Goal: Task Accomplishment & Management: Manage account settings

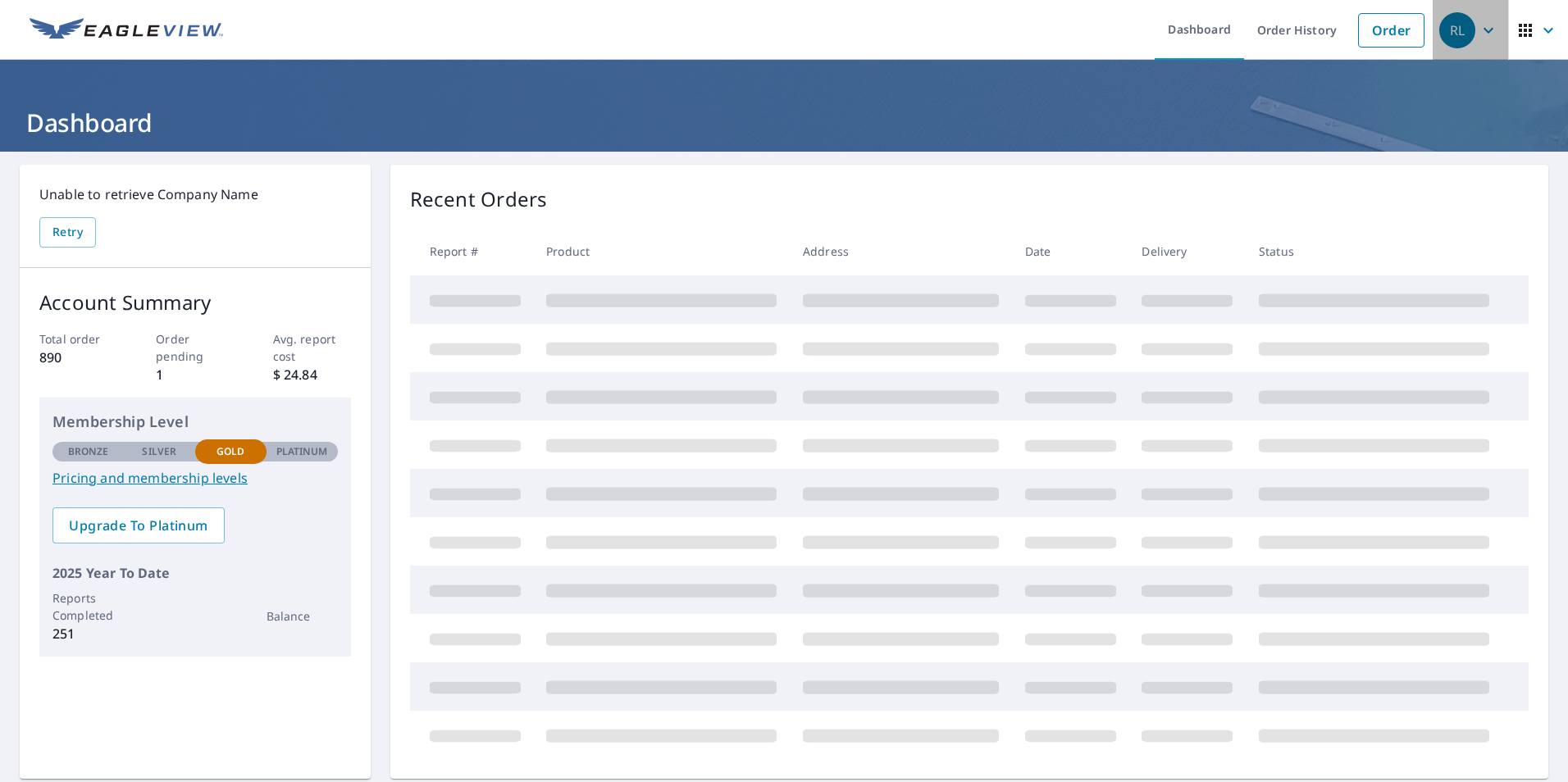
click at [1483, 31] on icon "button" at bounding box center [1488, 30] width 10 height 6
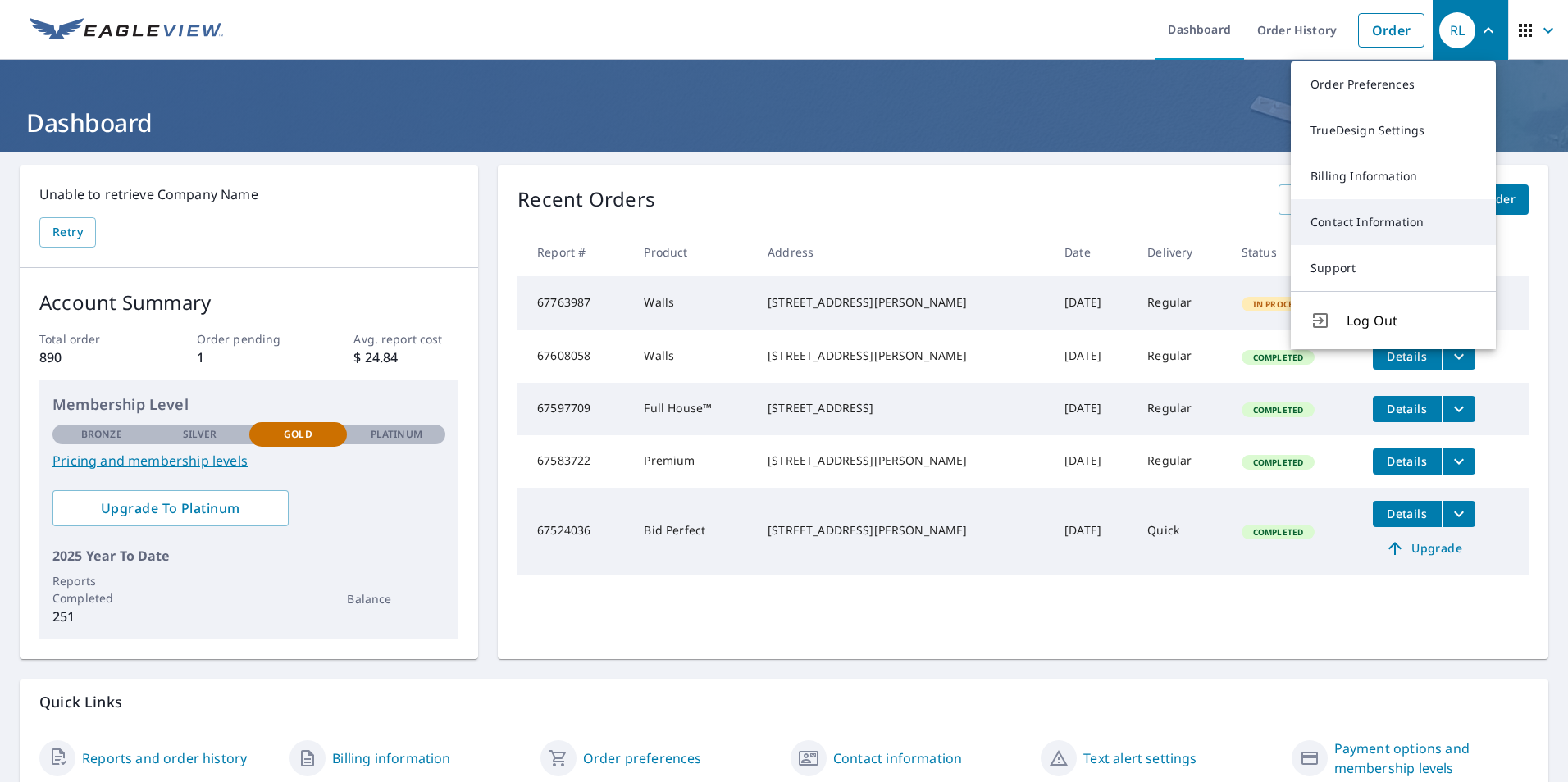
click at [1360, 219] on link "Contact Information" at bounding box center [1393, 222] width 205 height 46
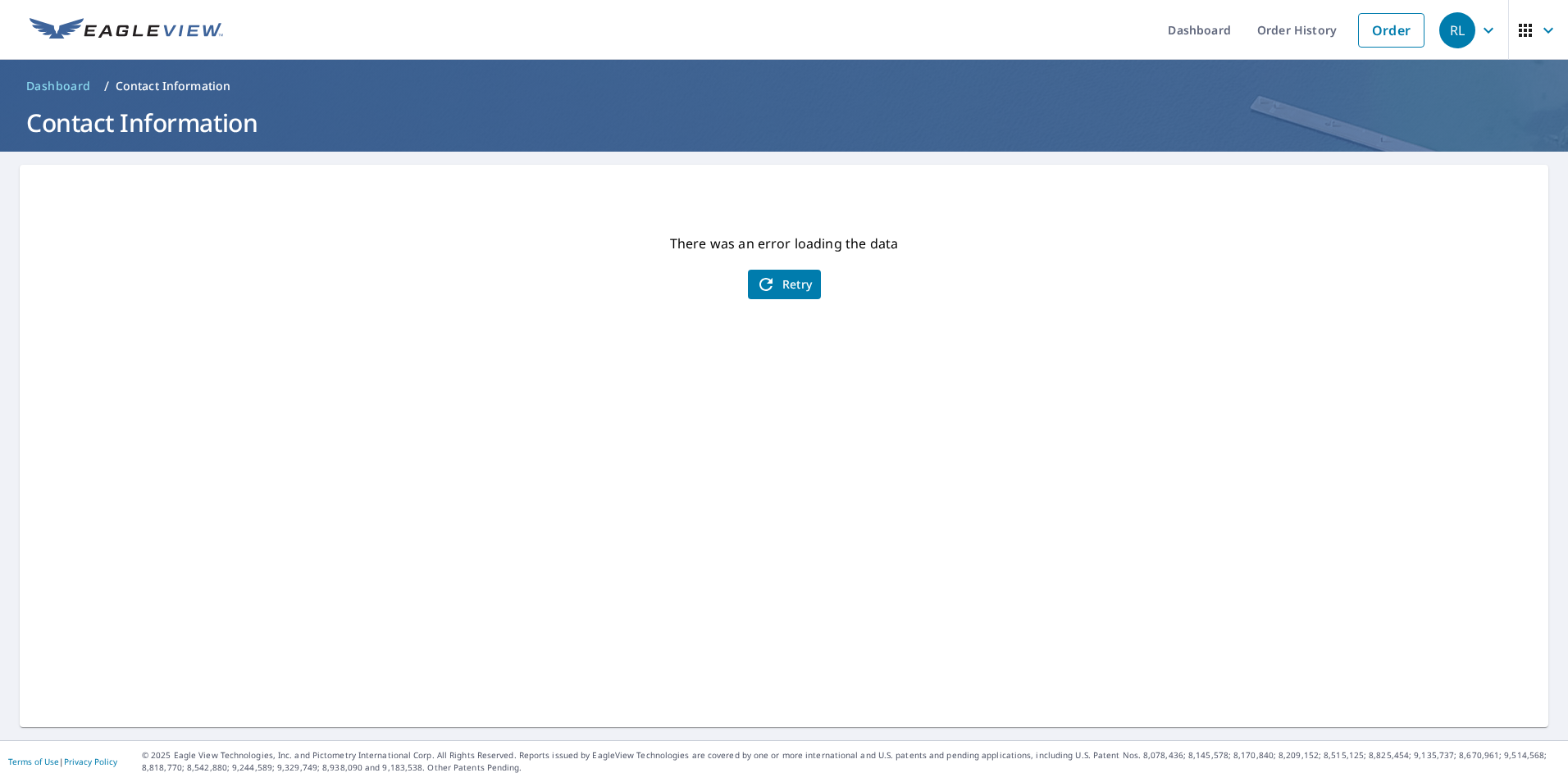
click at [781, 283] on span "Retry" at bounding box center [784, 284] width 57 height 20
click at [1444, 26] on div "RL" at bounding box center [1456, 30] width 36 height 36
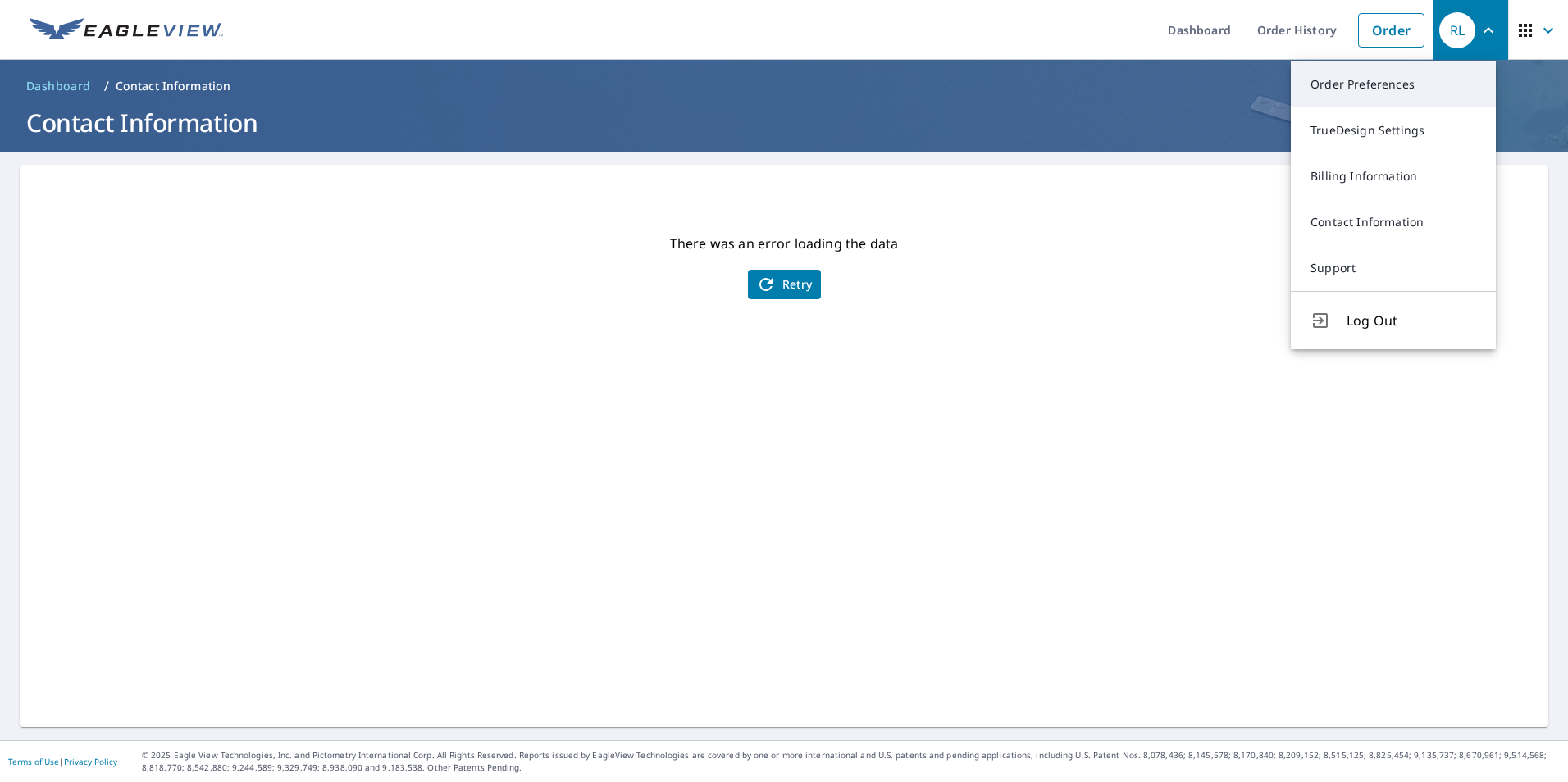
click at [1362, 83] on link "Order Preferences" at bounding box center [1393, 84] width 205 height 46
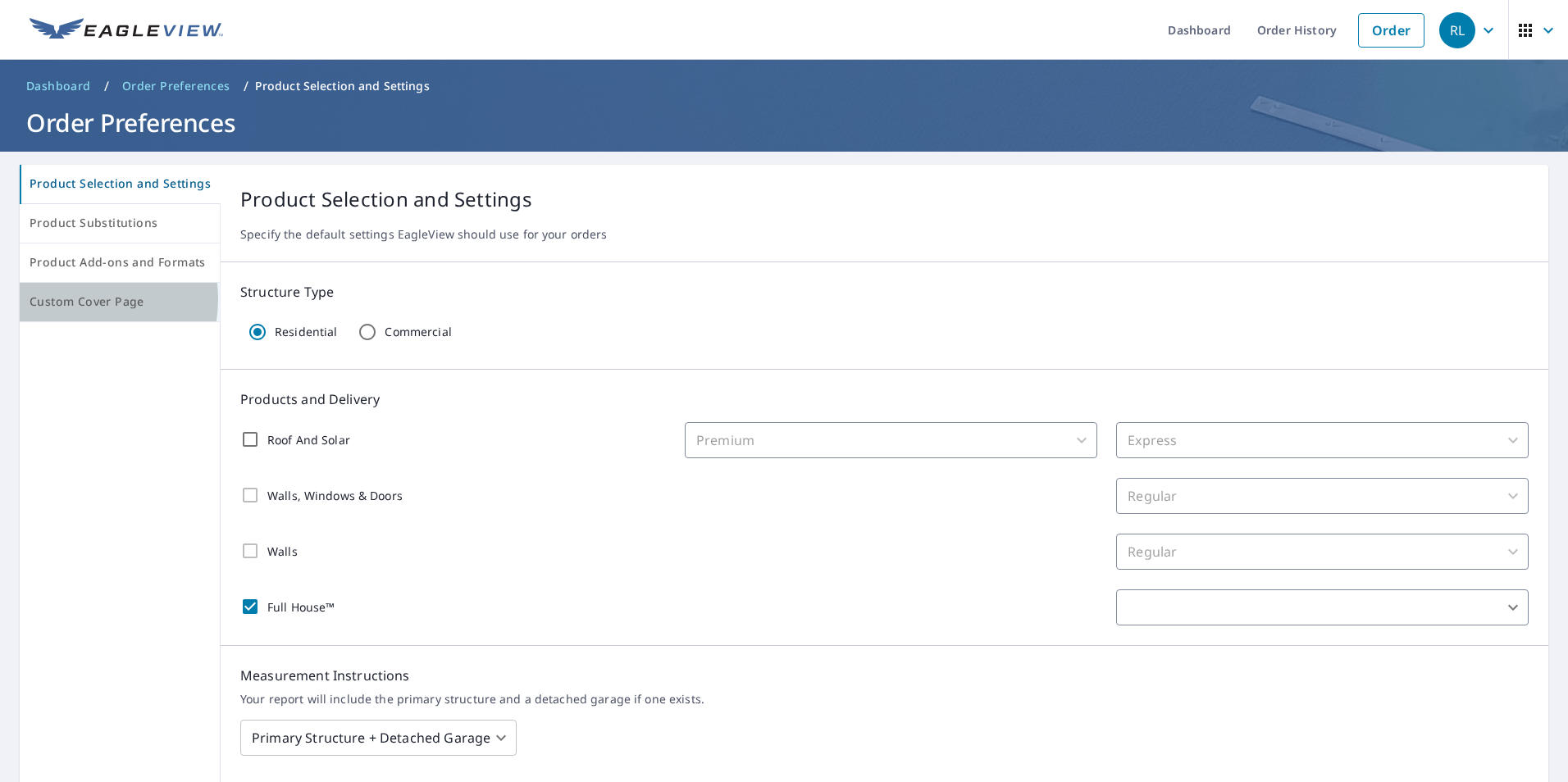
click at [73, 299] on span "Custom Cover Page" at bounding box center [120, 302] width 180 height 20
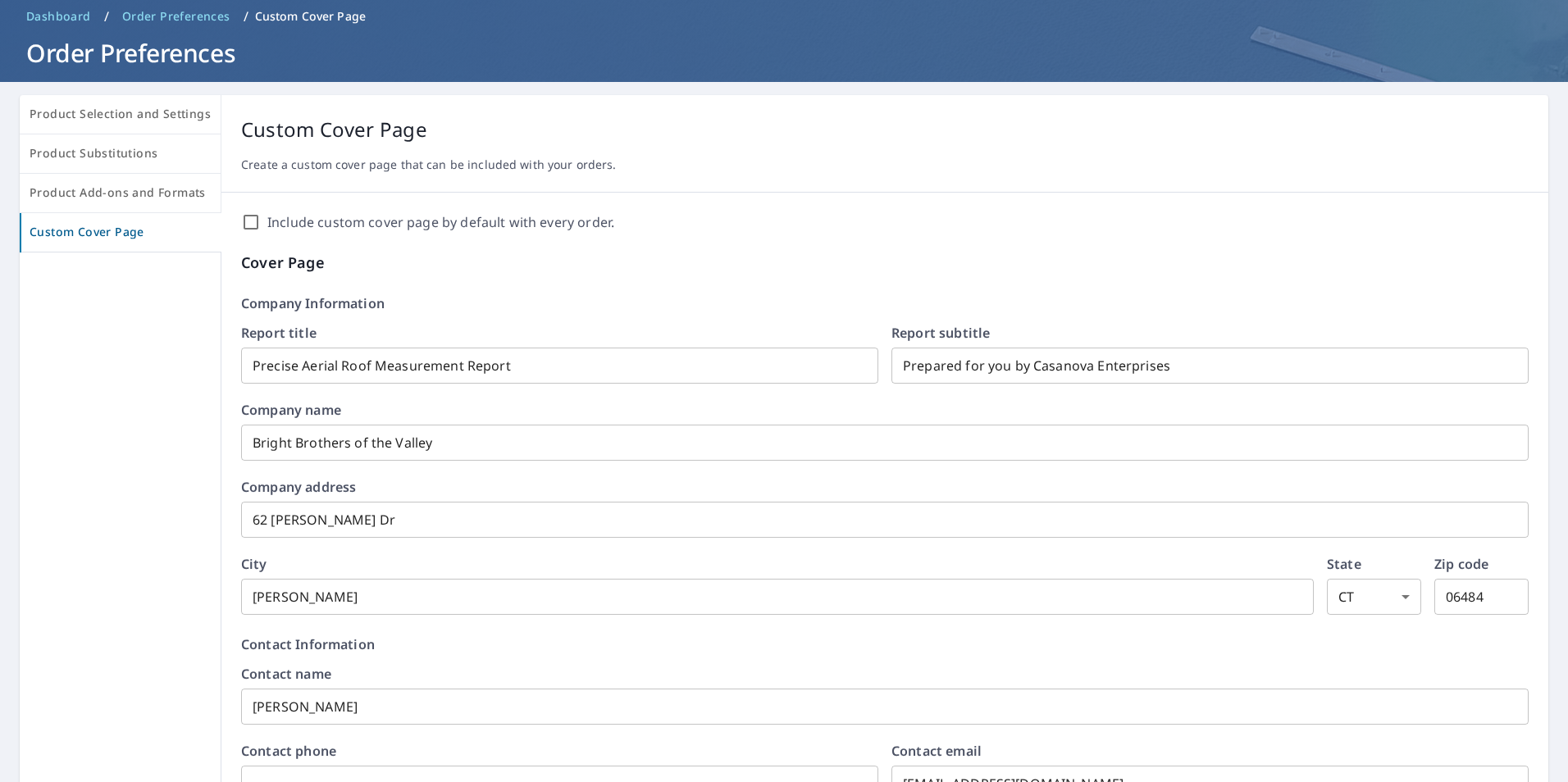
scroll to position [82, 0]
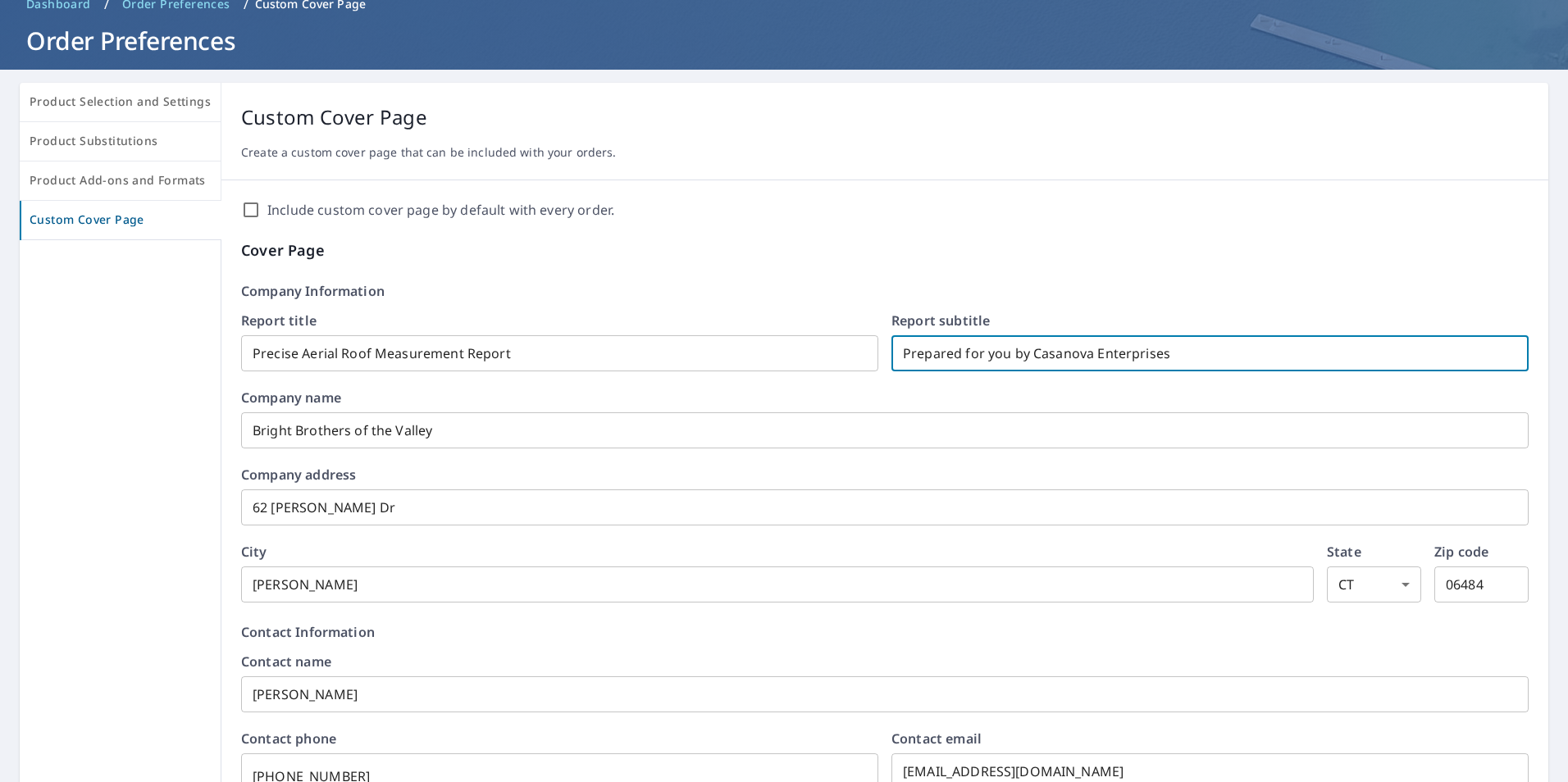
drag, startPoint x: 1169, startPoint y: 351, endPoint x: 784, endPoint y: 348, distance: 385.0
click at [784, 348] on div "Report title Precise Aerial Roof Measurement Report ​ Report subtitle Prepared …" at bounding box center [885, 343] width 1287 height 58
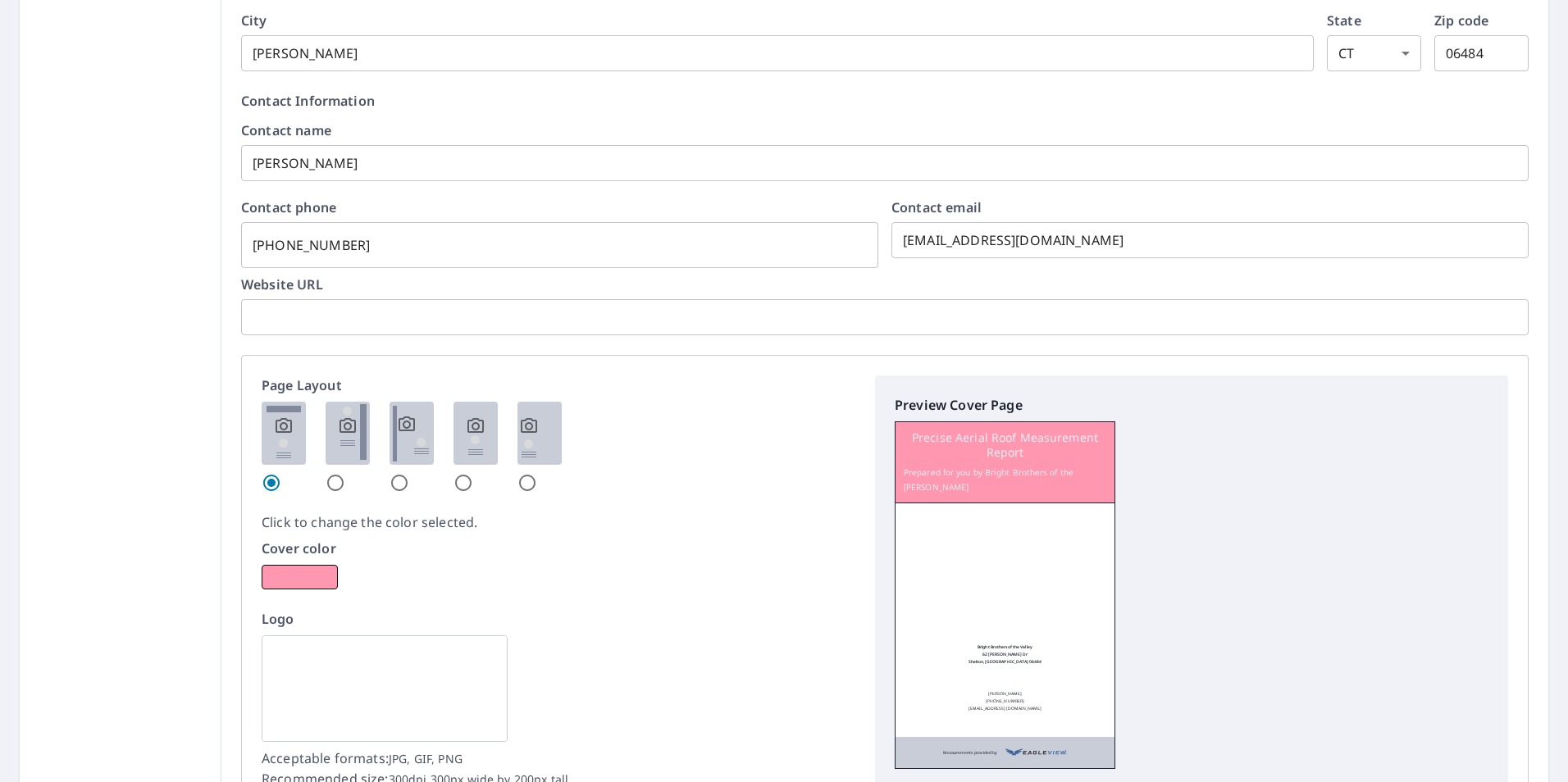
scroll to position [656, 0]
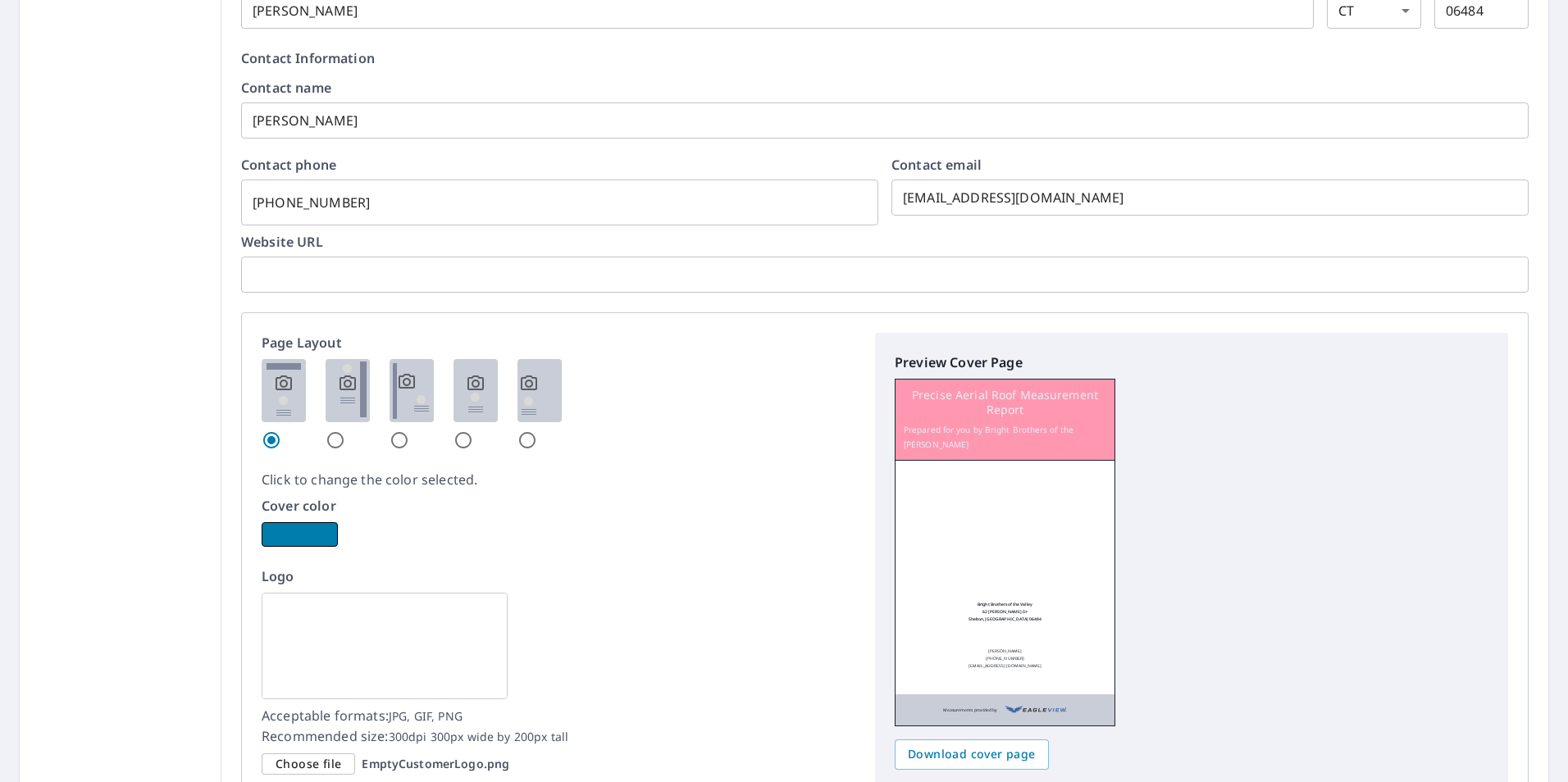
type input "Prepared for you by Bright Brothers of the Valles"
click at [308, 534] on button "button" at bounding box center [299, 534] width 76 height 24
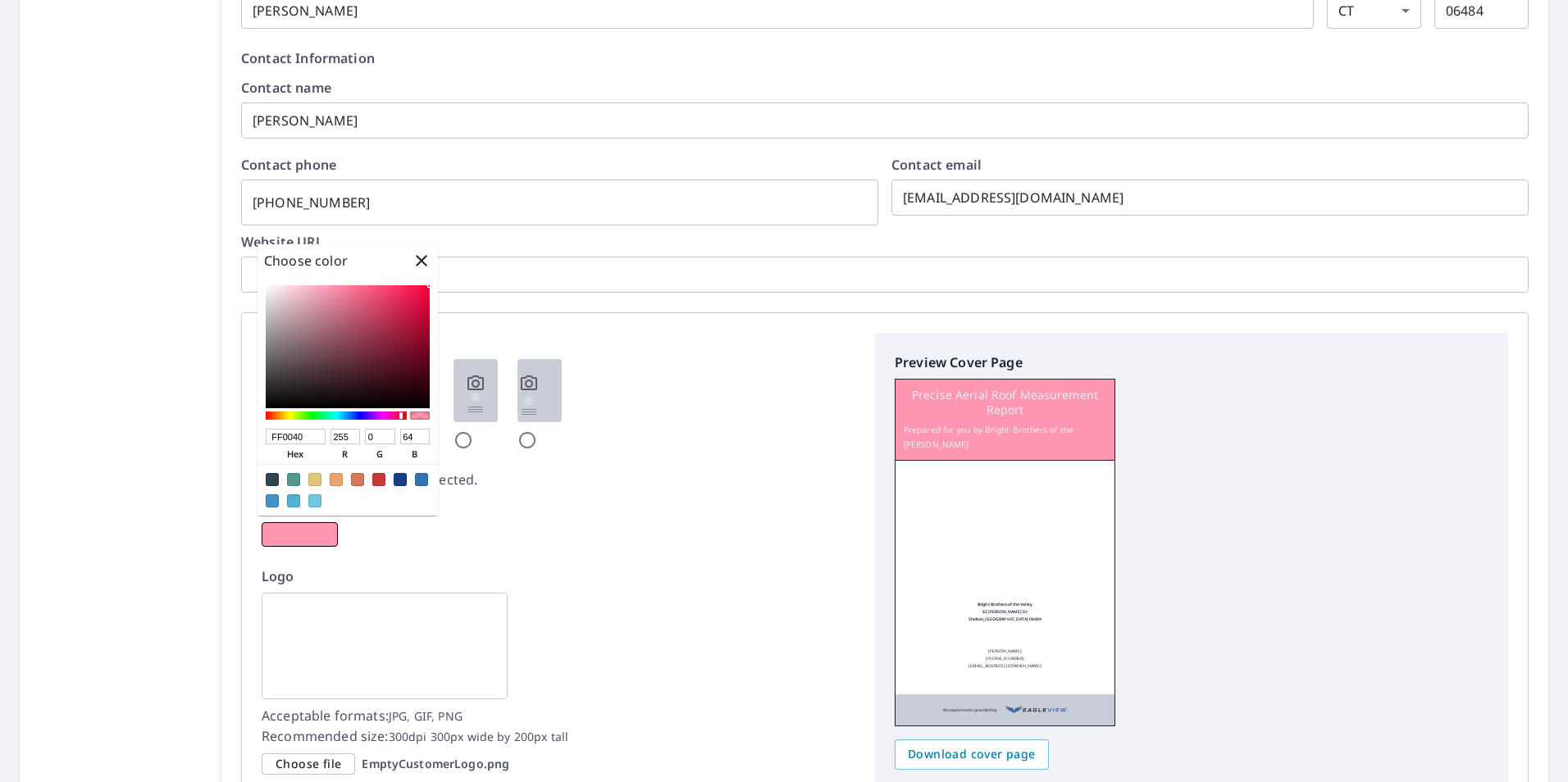
click at [270, 499] on div at bounding box center [272, 500] width 13 height 13
type input "4294C3"
type input "66"
type input "148"
type input "195"
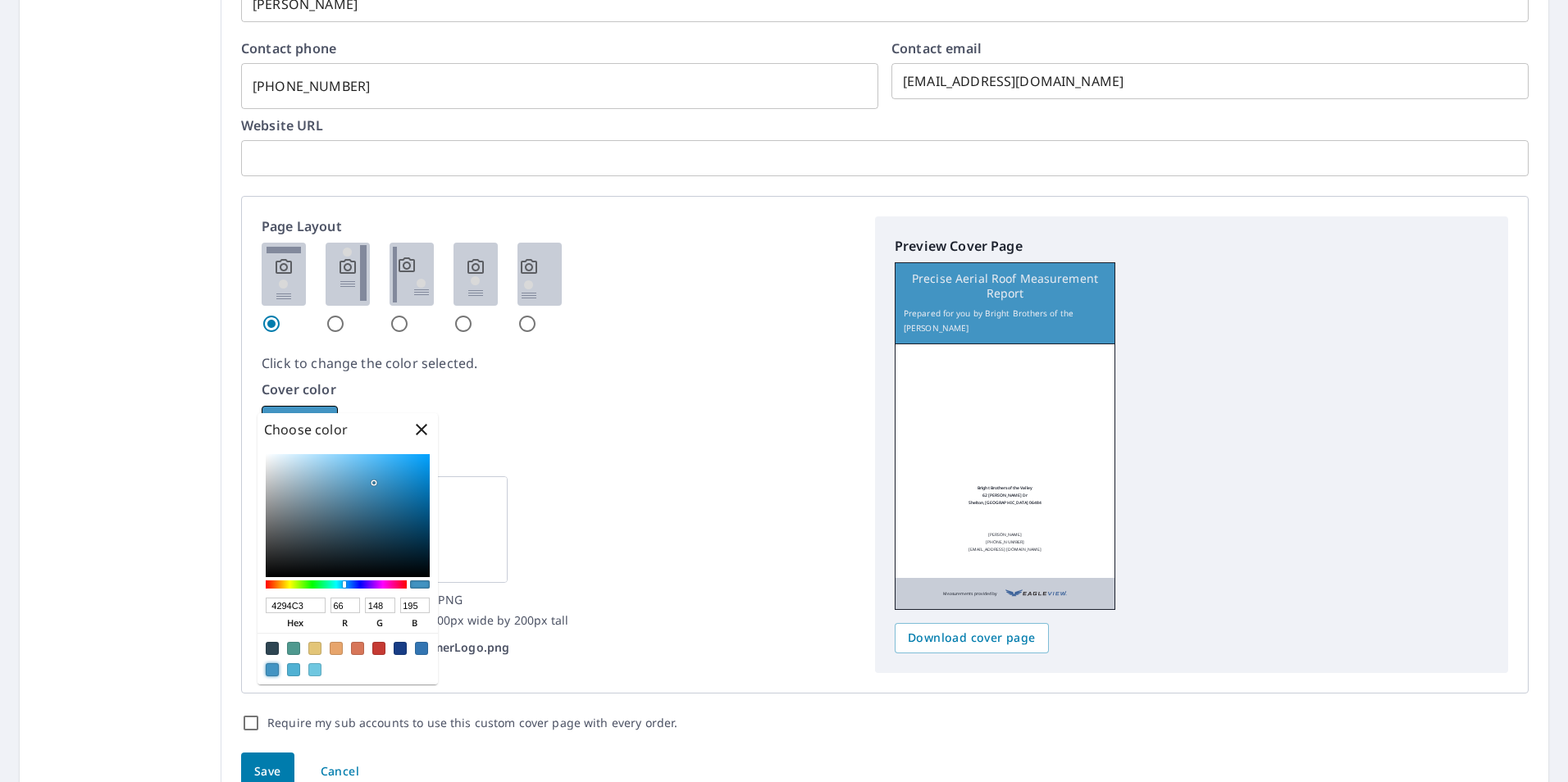
scroll to position [820, 0]
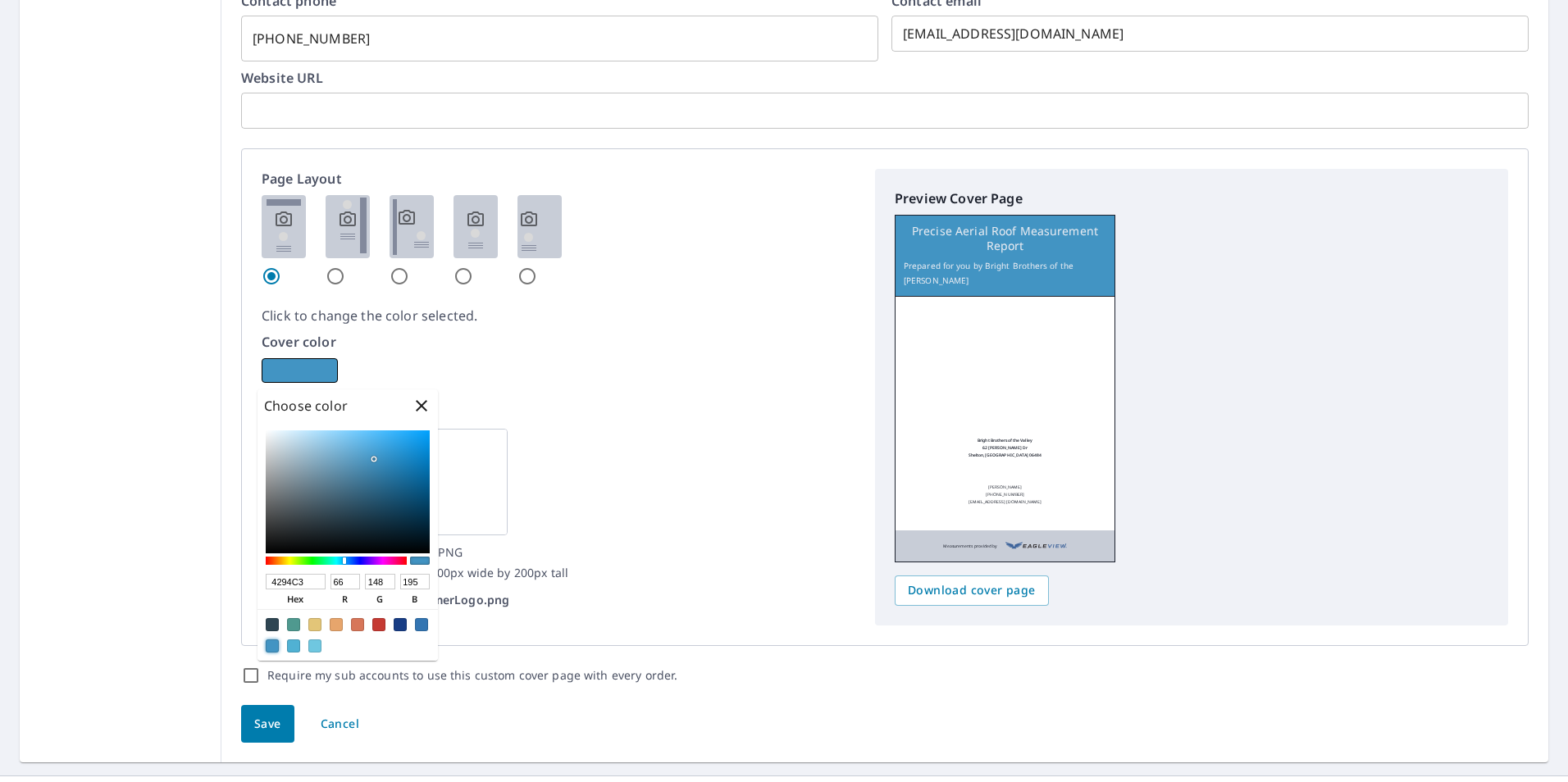
click at [403, 719] on div "Save Cancel" at bounding box center [884, 724] width 1327 height 78
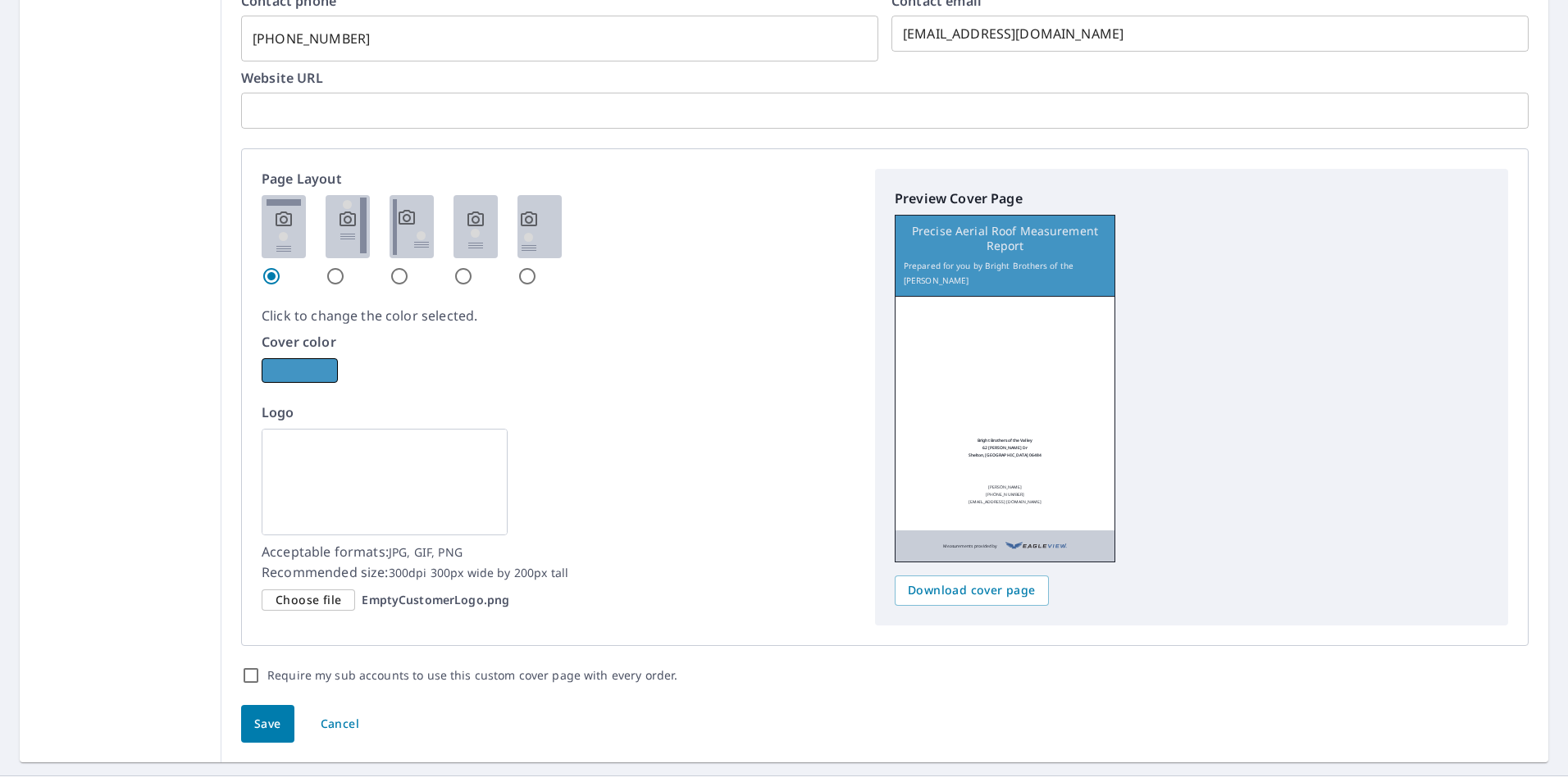
click at [267, 715] on span "Save" at bounding box center [268, 724] width 27 height 20
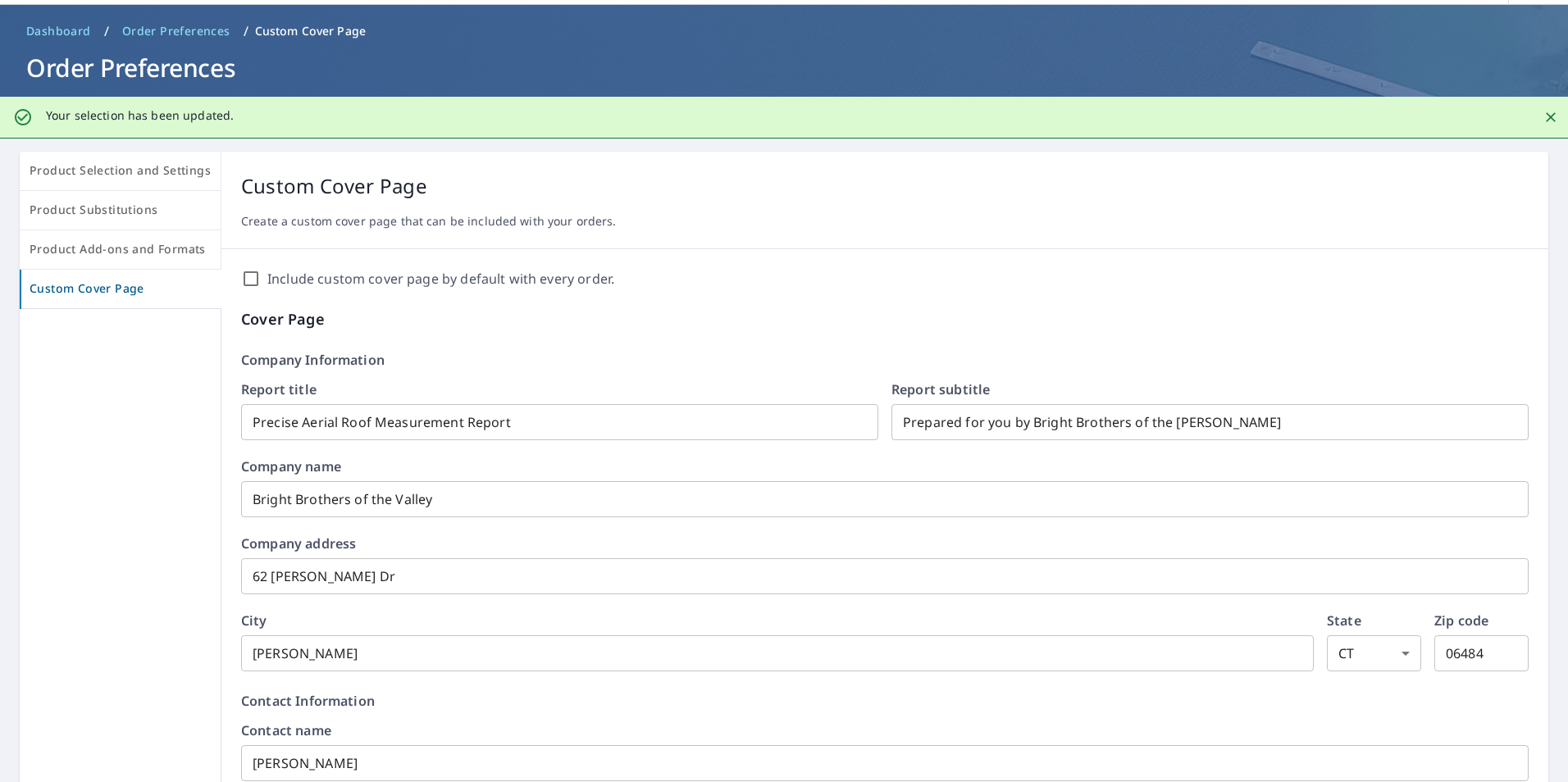
scroll to position [0, 0]
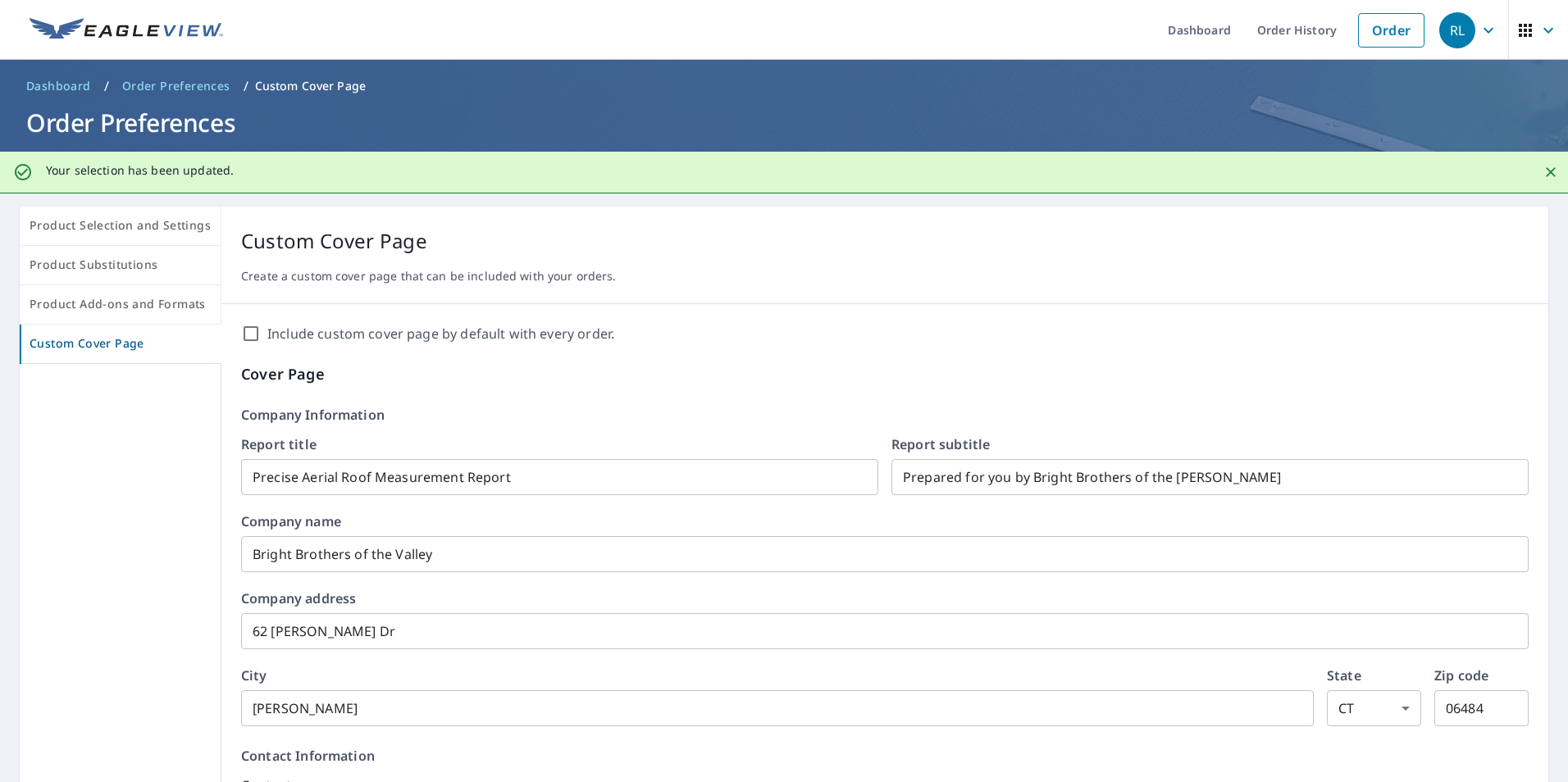
click at [1481, 31] on icon "button" at bounding box center [1488, 30] width 20 height 20
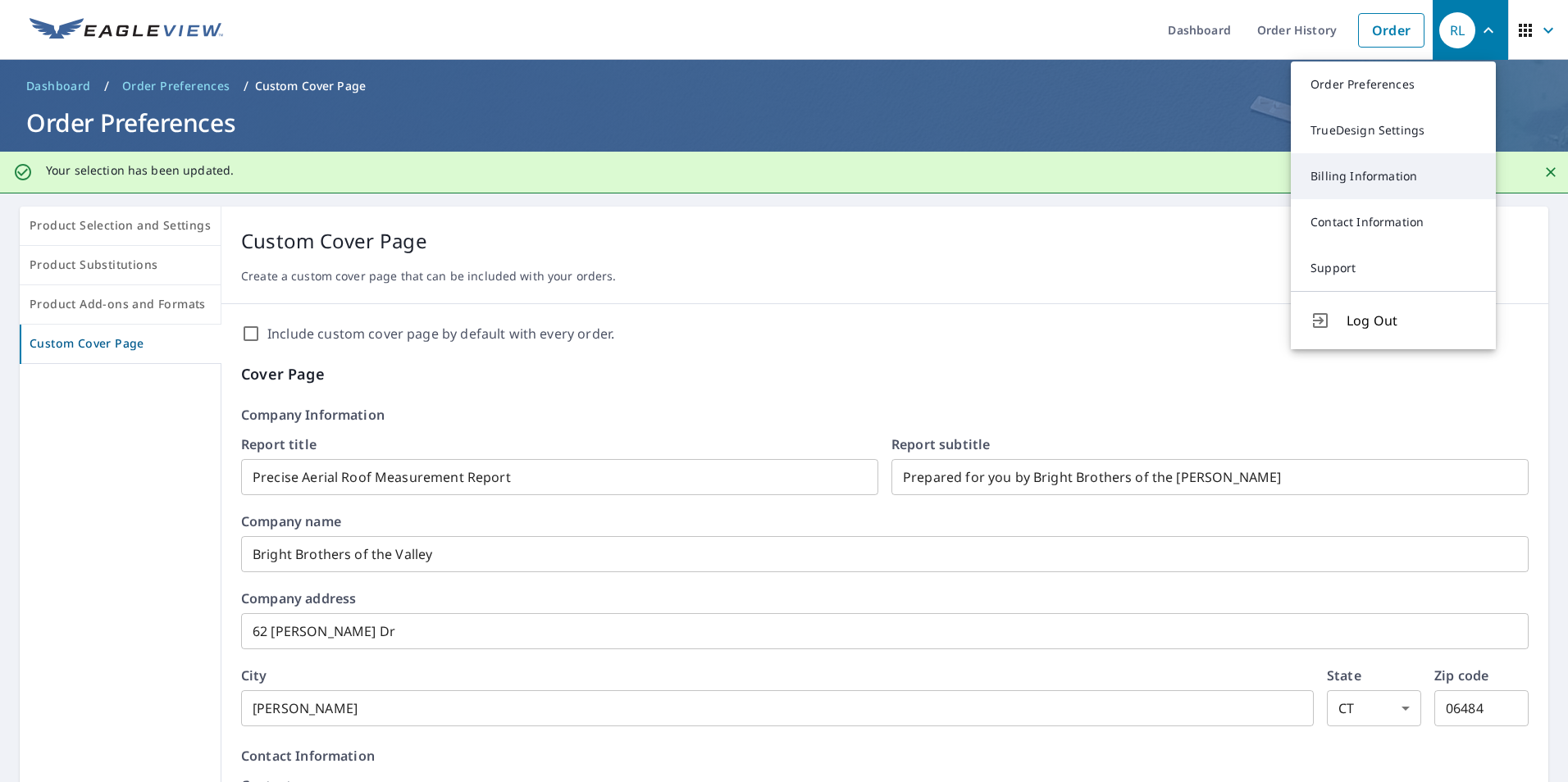
click at [1329, 176] on link "Billing Information" at bounding box center [1393, 176] width 205 height 46
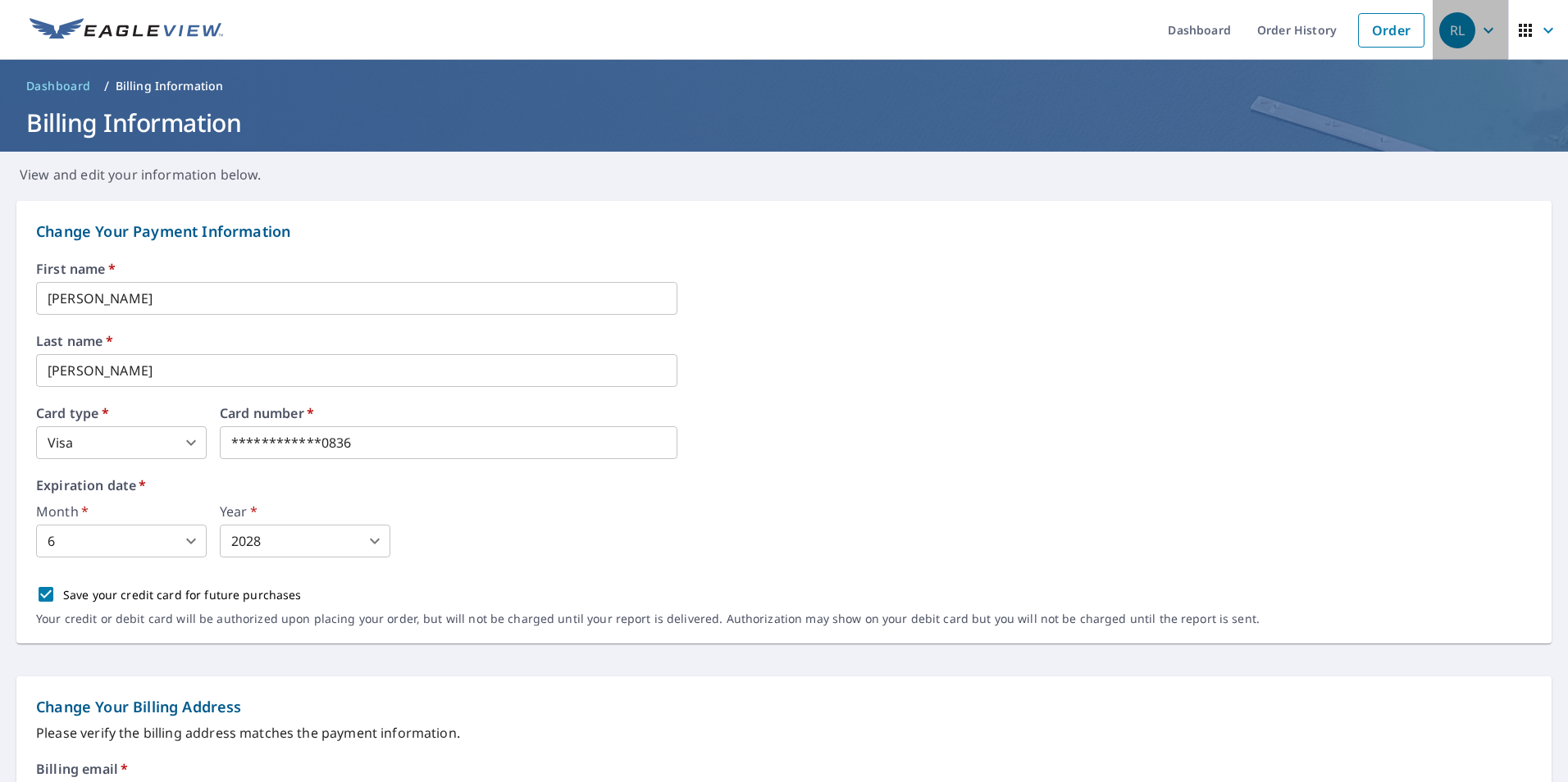
click at [1478, 32] on icon "button" at bounding box center [1488, 30] width 20 height 20
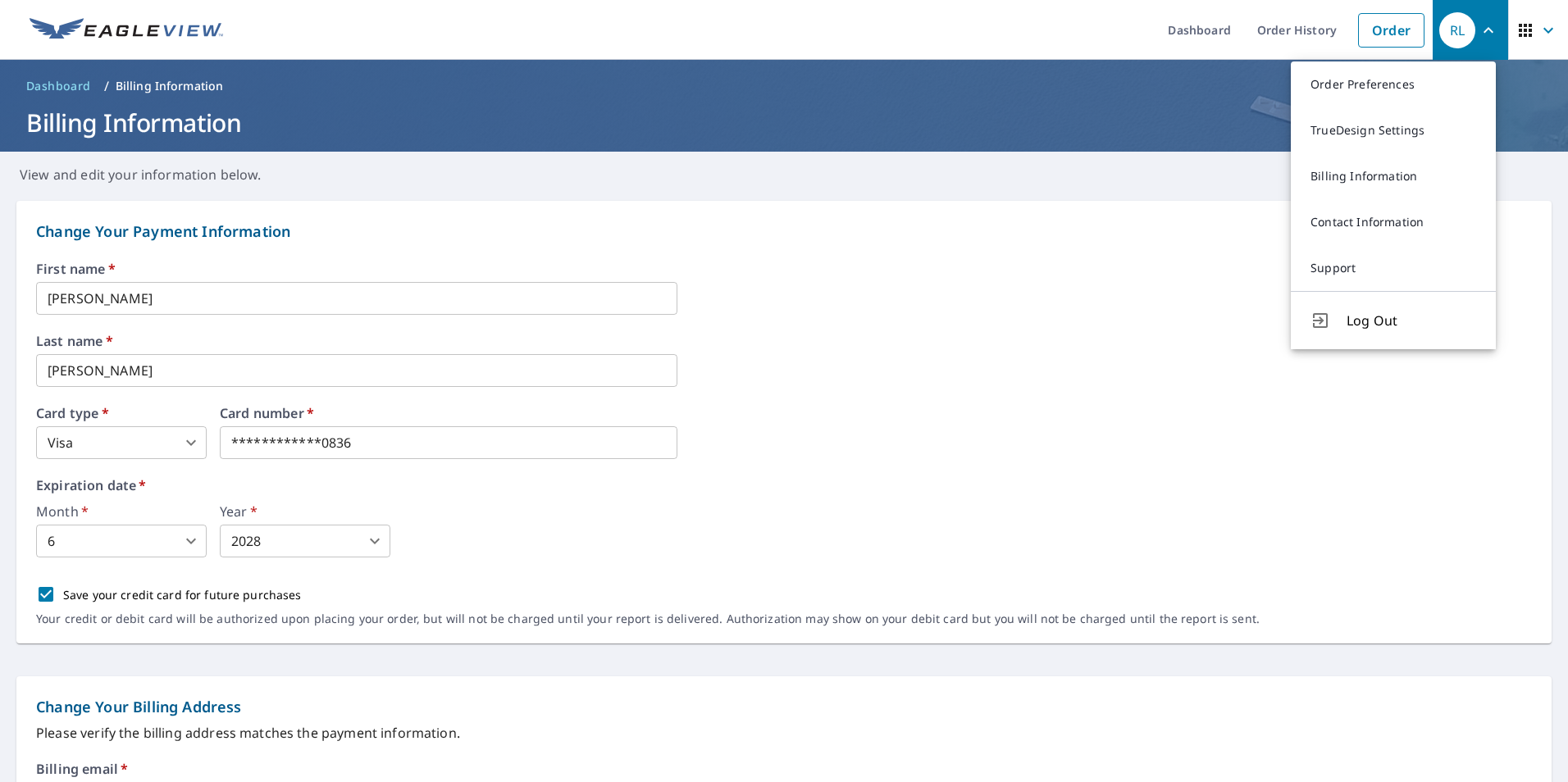
click at [1019, 278] on div "First name   * Ralph ​" at bounding box center [784, 289] width 1495 height 52
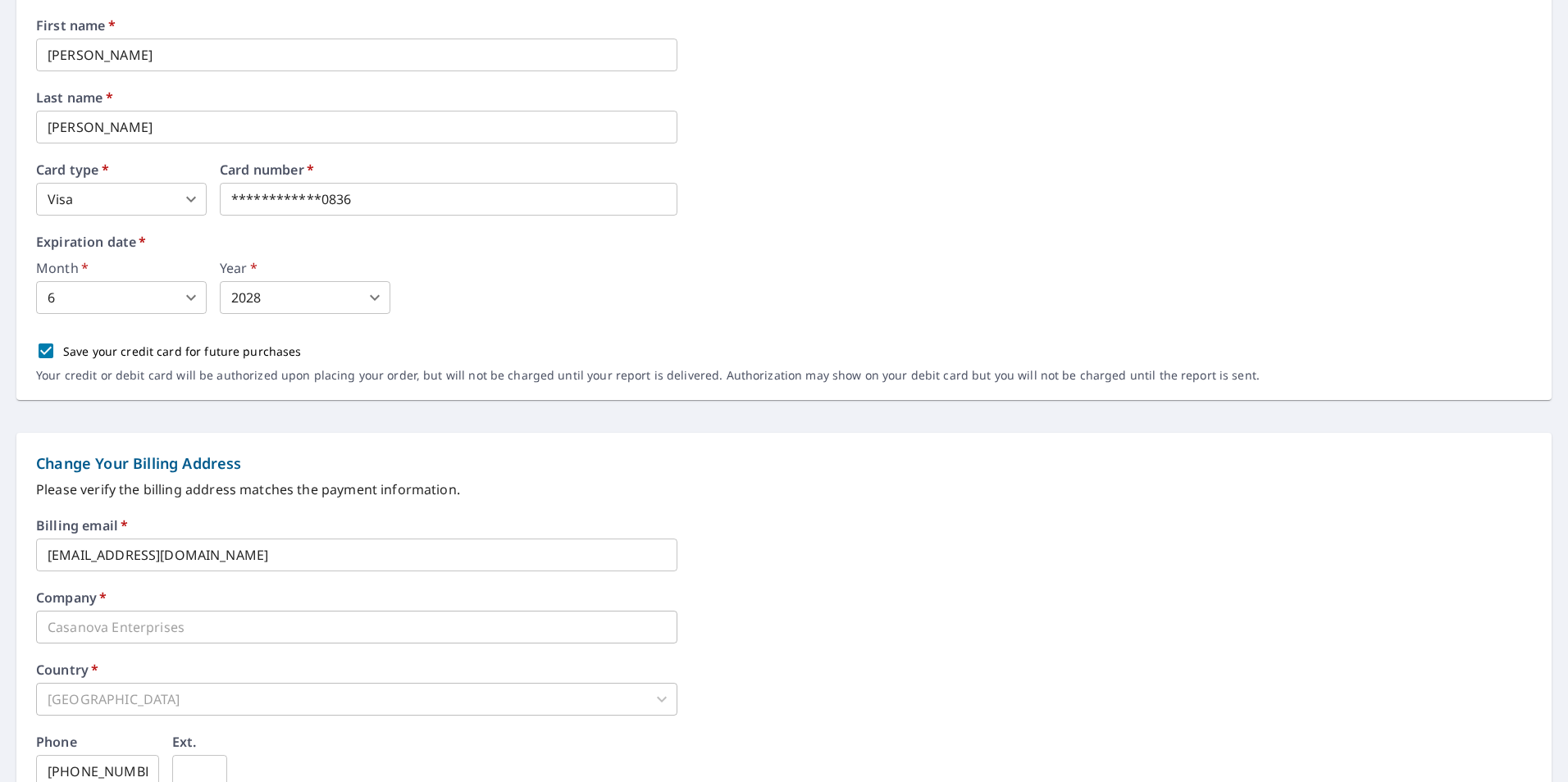
scroll to position [410, 0]
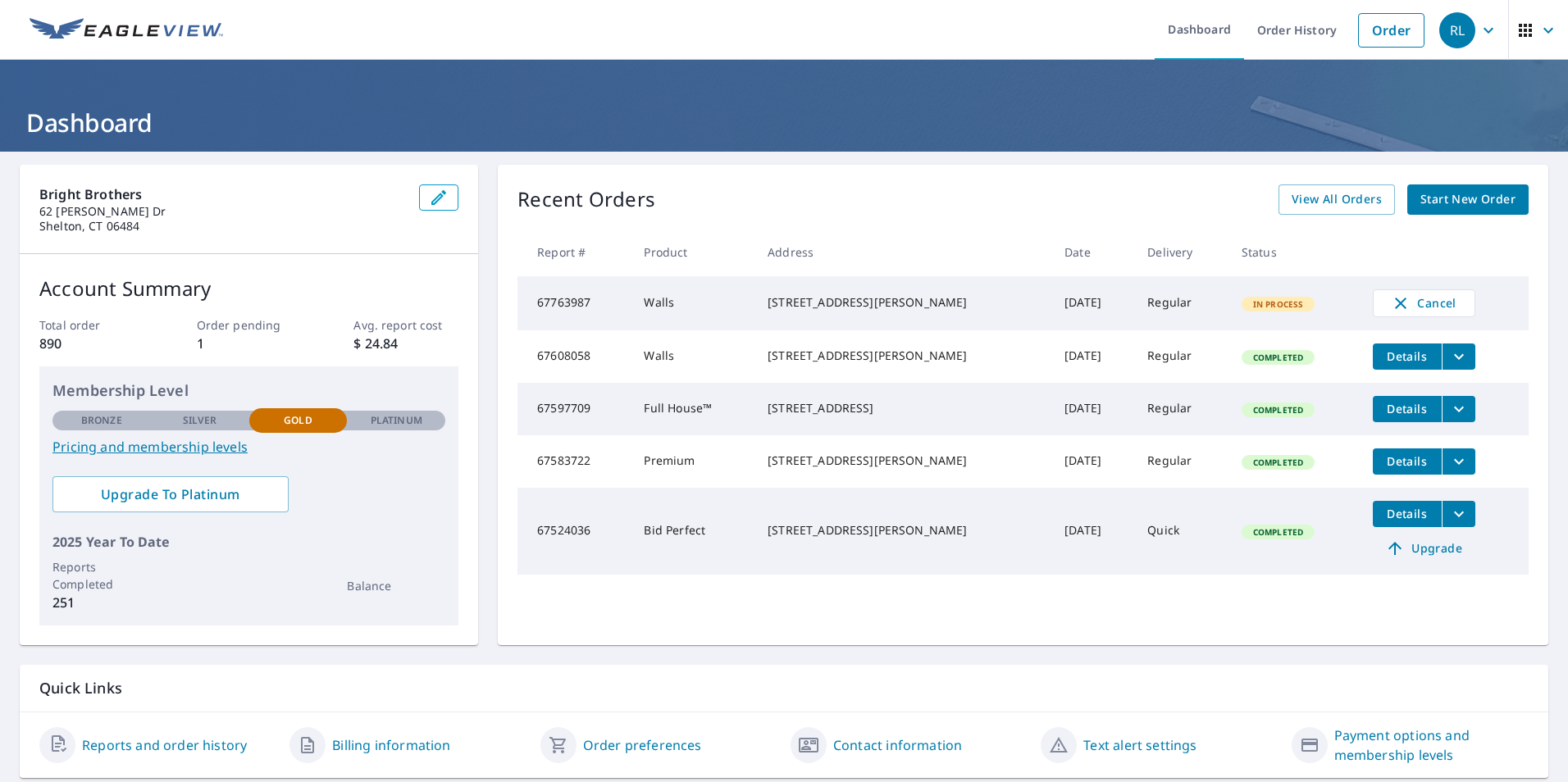
click at [1478, 28] on icon "button" at bounding box center [1488, 30] width 20 height 20
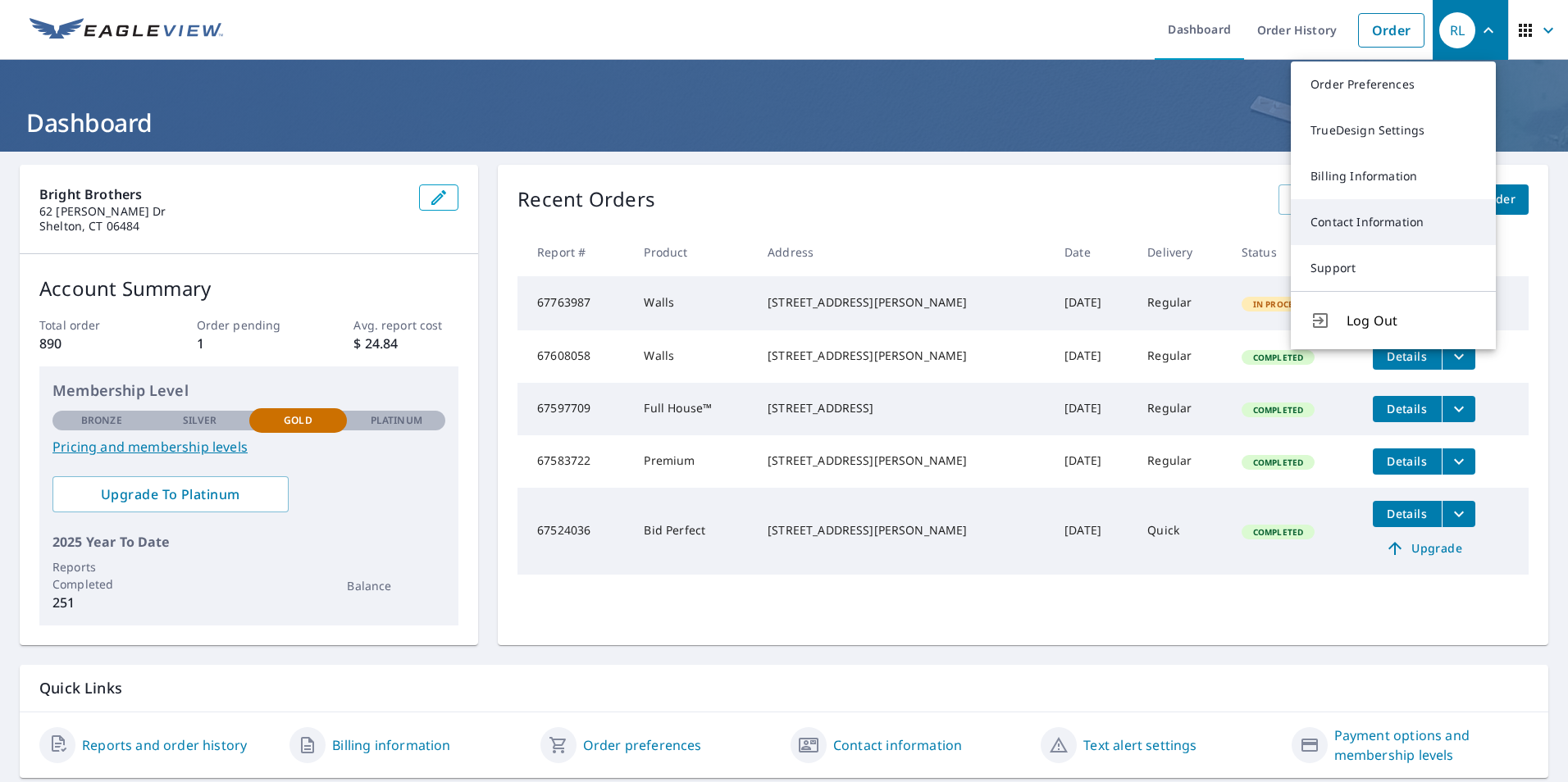
click at [1347, 216] on link "Contact Information" at bounding box center [1393, 222] width 205 height 46
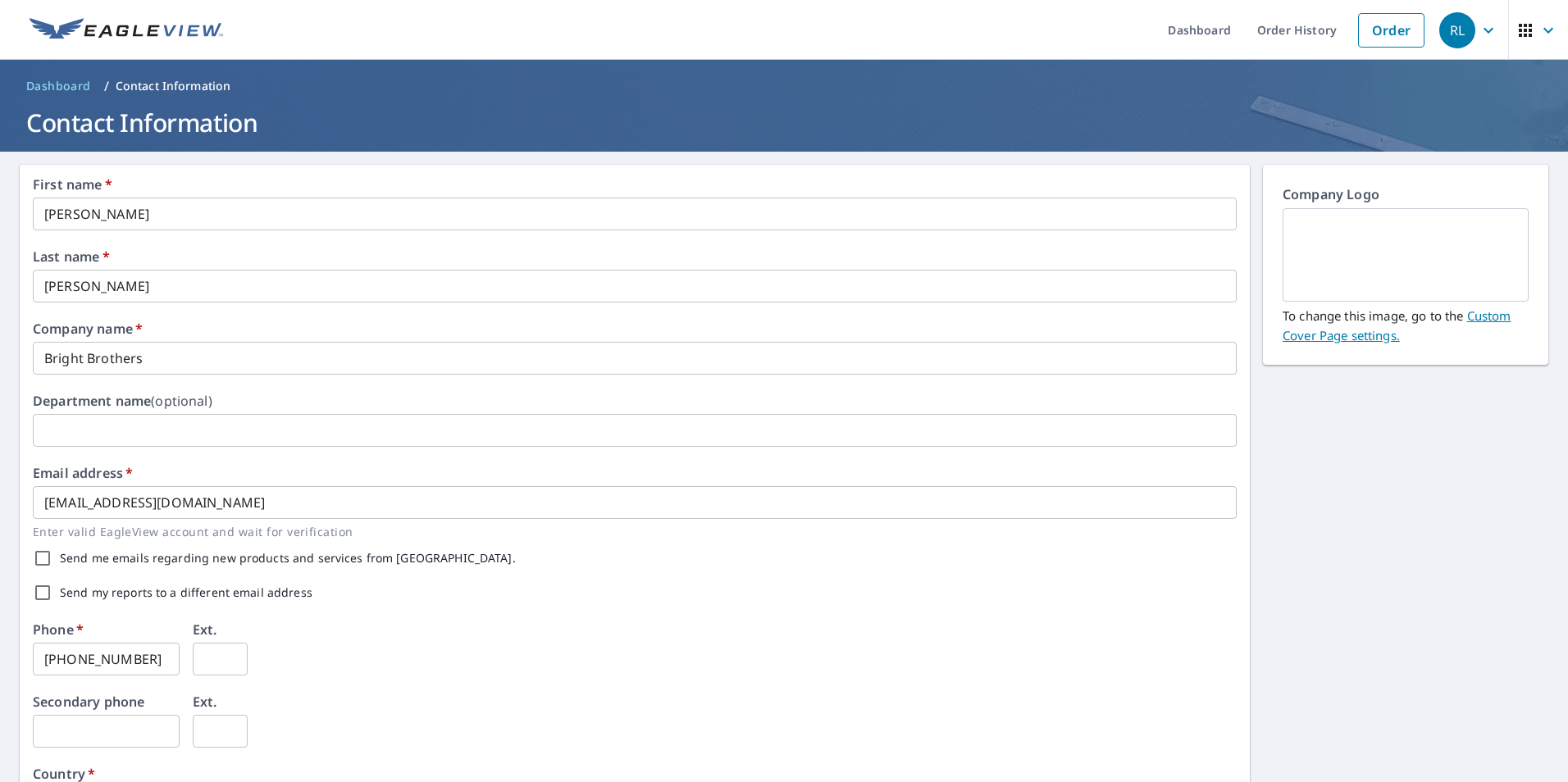
click at [1479, 27] on icon "button" at bounding box center [1488, 30] width 20 height 20
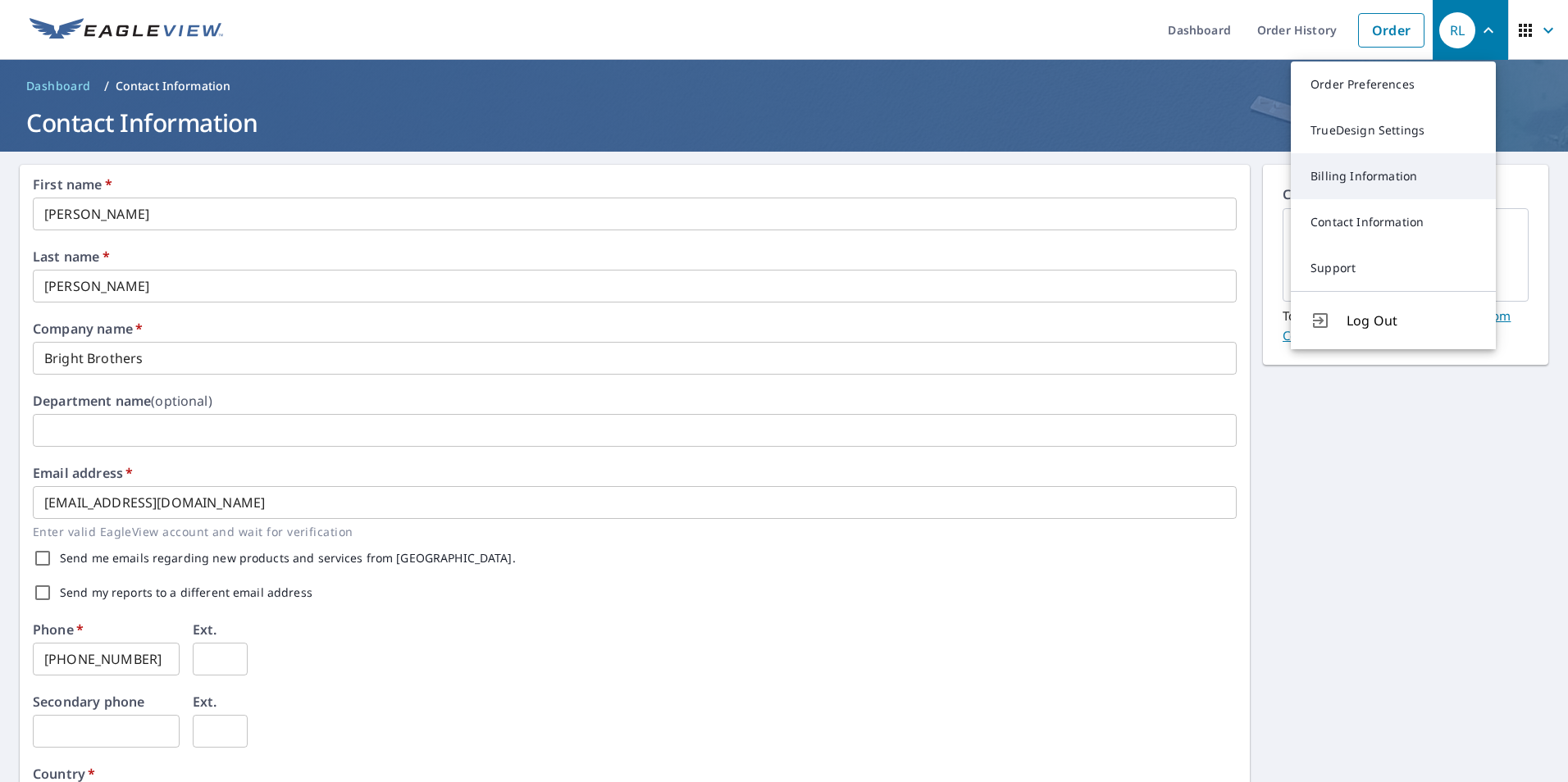
click at [1342, 172] on link "Billing Information" at bounding box center [1393, 176] width 205 height 46
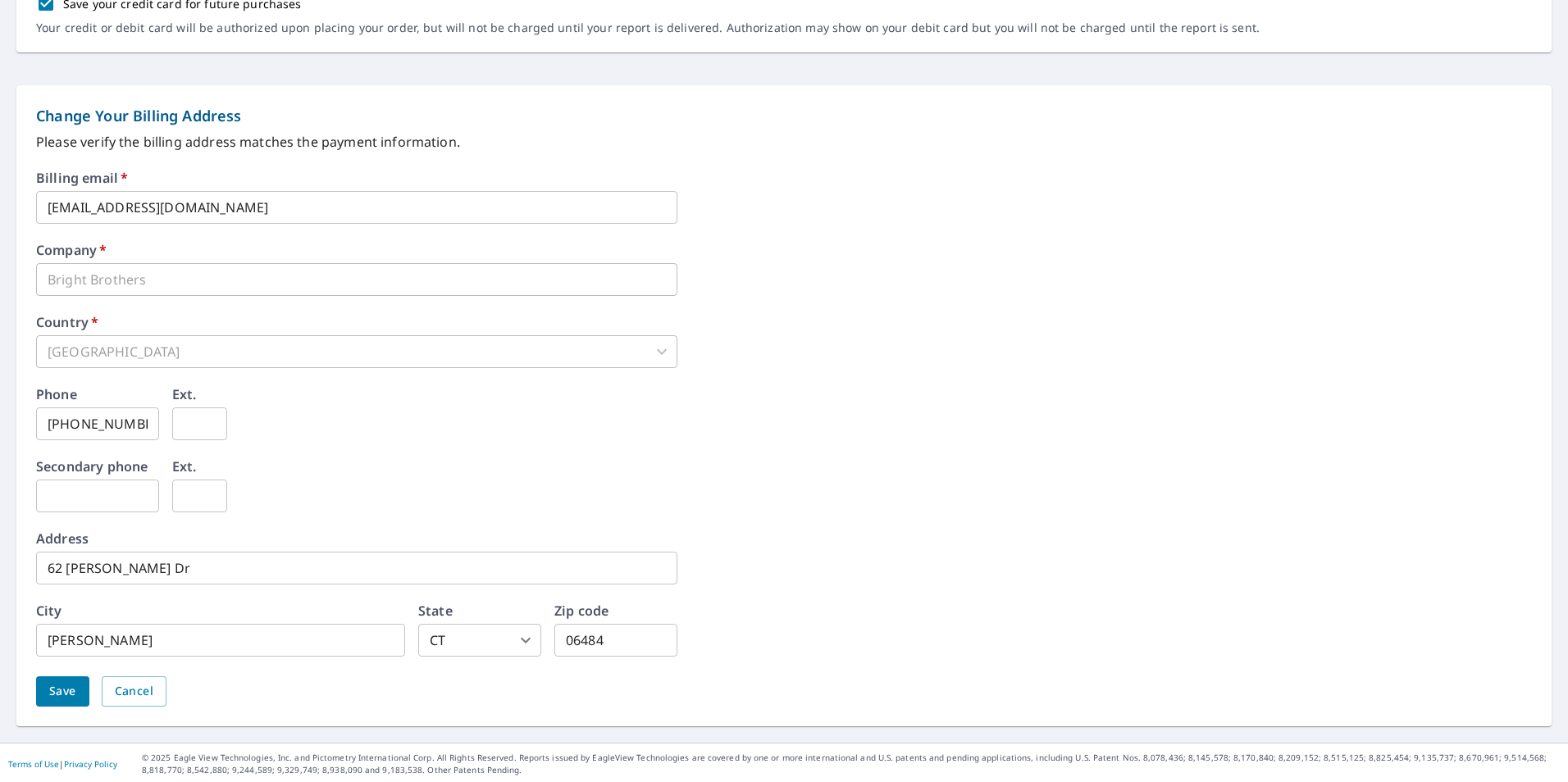
scroll to position [594, 0]
